Goal: Task Accomplishment & Management: Use online tool/utility

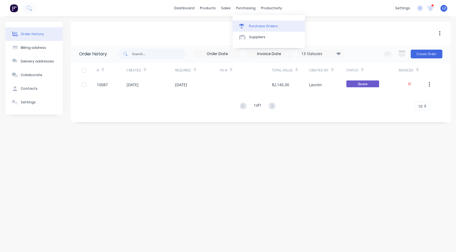
click at [262, 25] on div "Purchase Orders" at bounding box center [263, 26] width 29 height 5
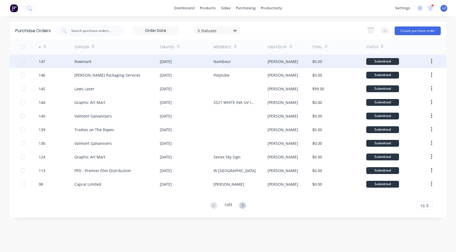
click at [432, 61] on icon "button" at bounding box center [431, 61] width 1 height 6
click at [277, 63] on div "[PERSON_NAME]" at bounding box center [283, 62] width 31 height 6
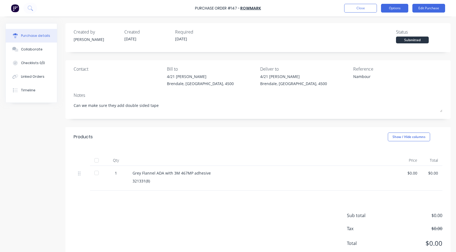
click at [402, 10] on button "Options" at bounding box center [394, 8] width 27 height 9
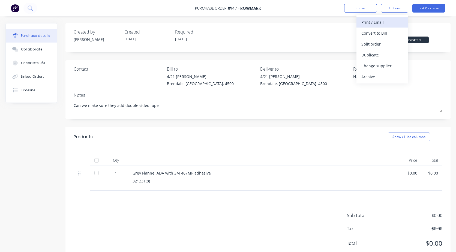
click at [381, 23] on div "Print / Email" at bounding box center [383, 22] width 42 height 8
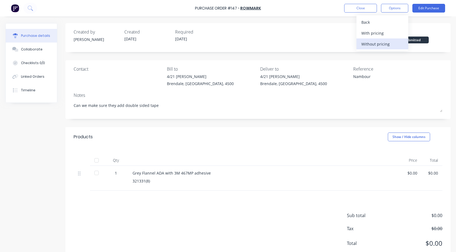
click at [368, 44] on div "Without pricing" at bounding box center [383, 44] width 42 height 8
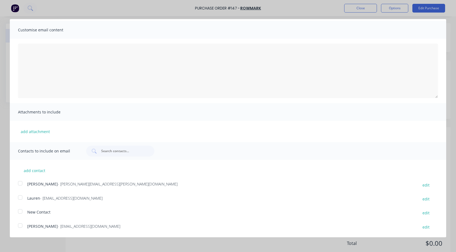
scroll to position [30, 0]
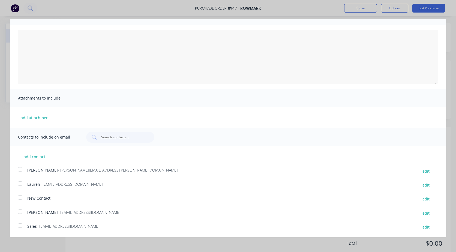
drag, startPoint x: 19, startPoint y: 212, endPoint x: 18, endPoint y: 217, distance: 5.4
click at [19, 213] on div at bounding box center [20, 211] width 11 height 11
click at [21, 229] on div at bounding box center [20, 225] width 11 height 11
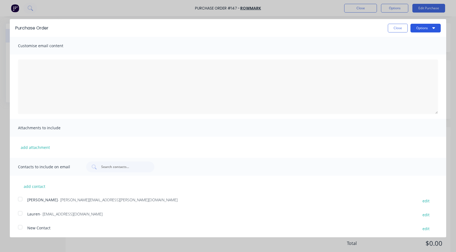
click at [416, 25] on button "Options" at bounding box center [426, 28] width 30 height 9
click at [405, 52] on div "Email" at bounding box center [415, 53] width 42 height 8
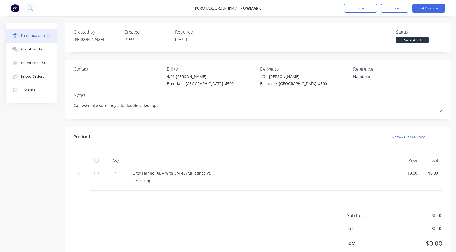
type textarea "x"
